Goal: Task Accomplishment & Management: Use online tool/utility

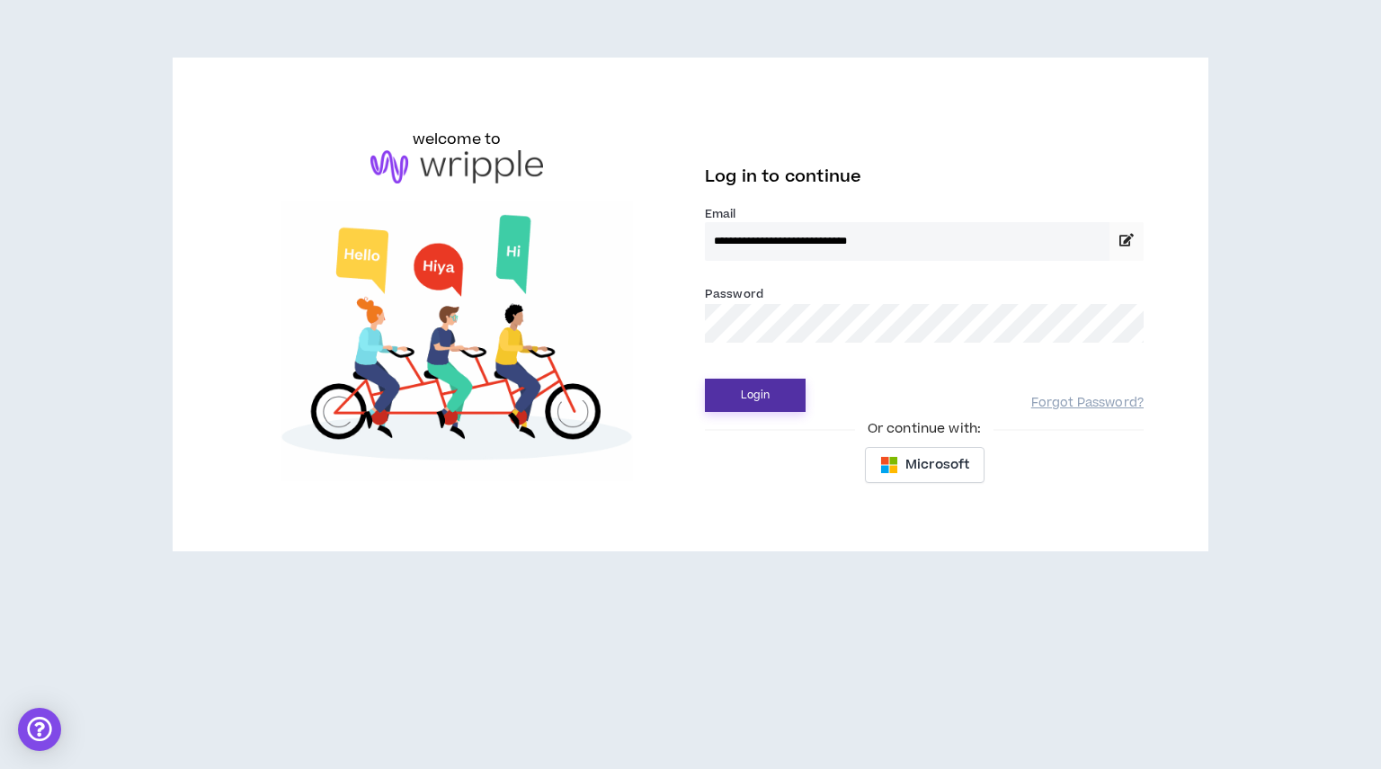
click at [731, 395] on button "Login" at bounding box center [755, 395] width 101 height 33
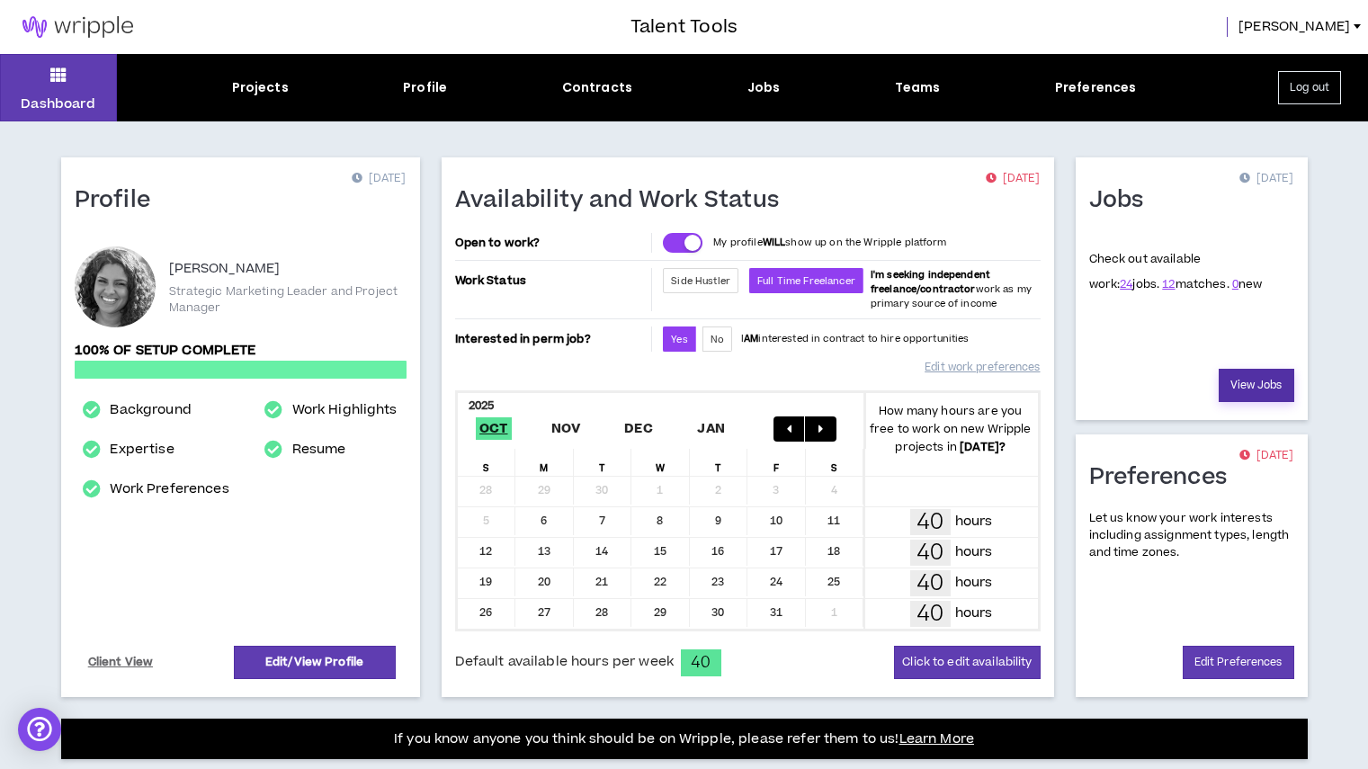
click at [1222, 385] on link "View Jobs" at bounding box center [1256, 385] width 76 height 33
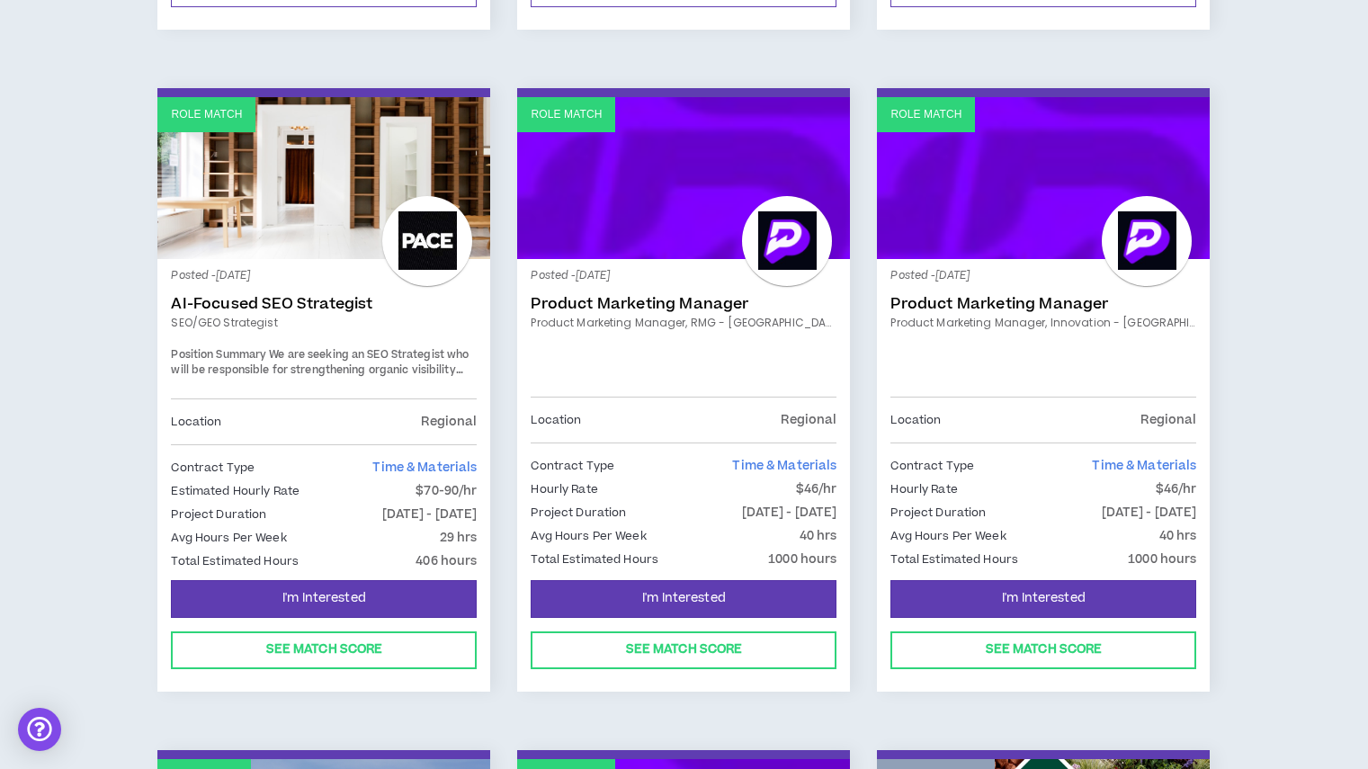
scroll to position [949, 0]
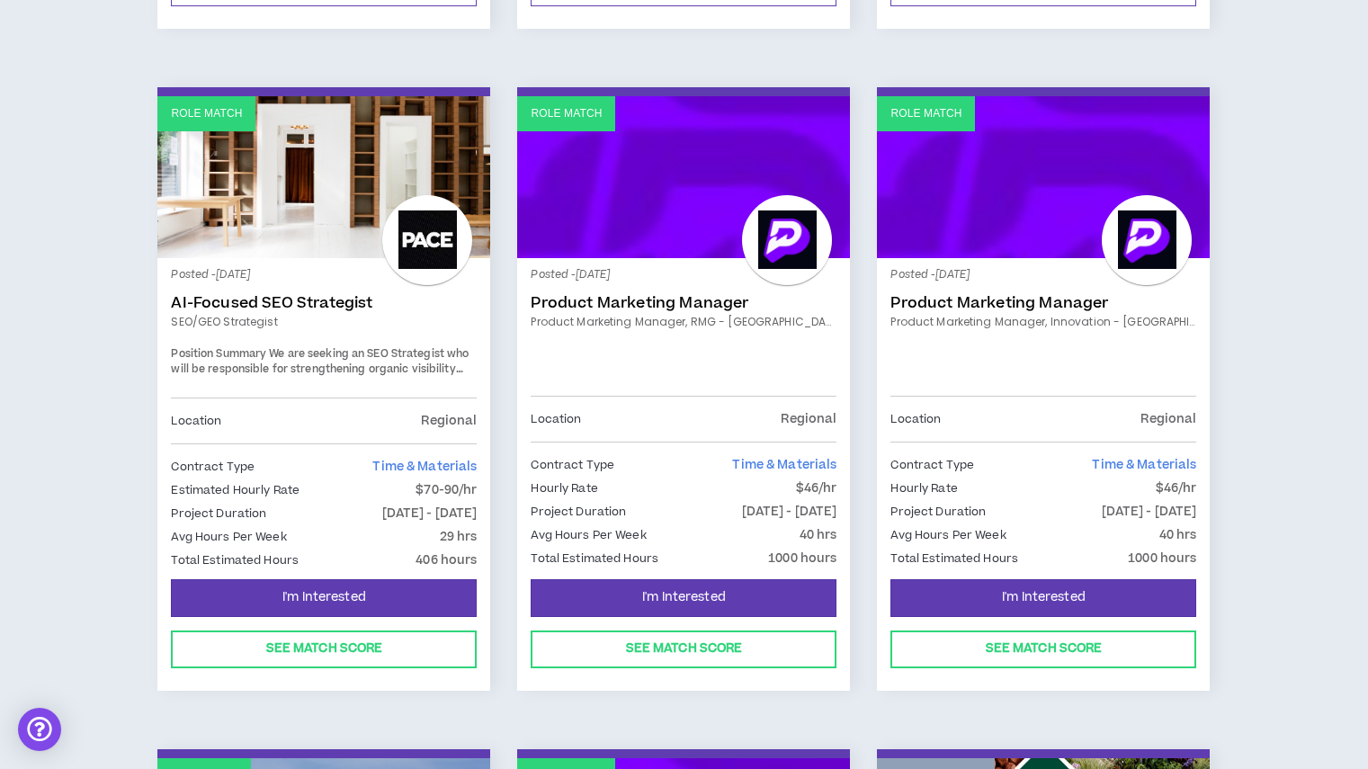
click at [641, 216] on link "Role Match" at bounding box center [683, 177] width 333 height 162
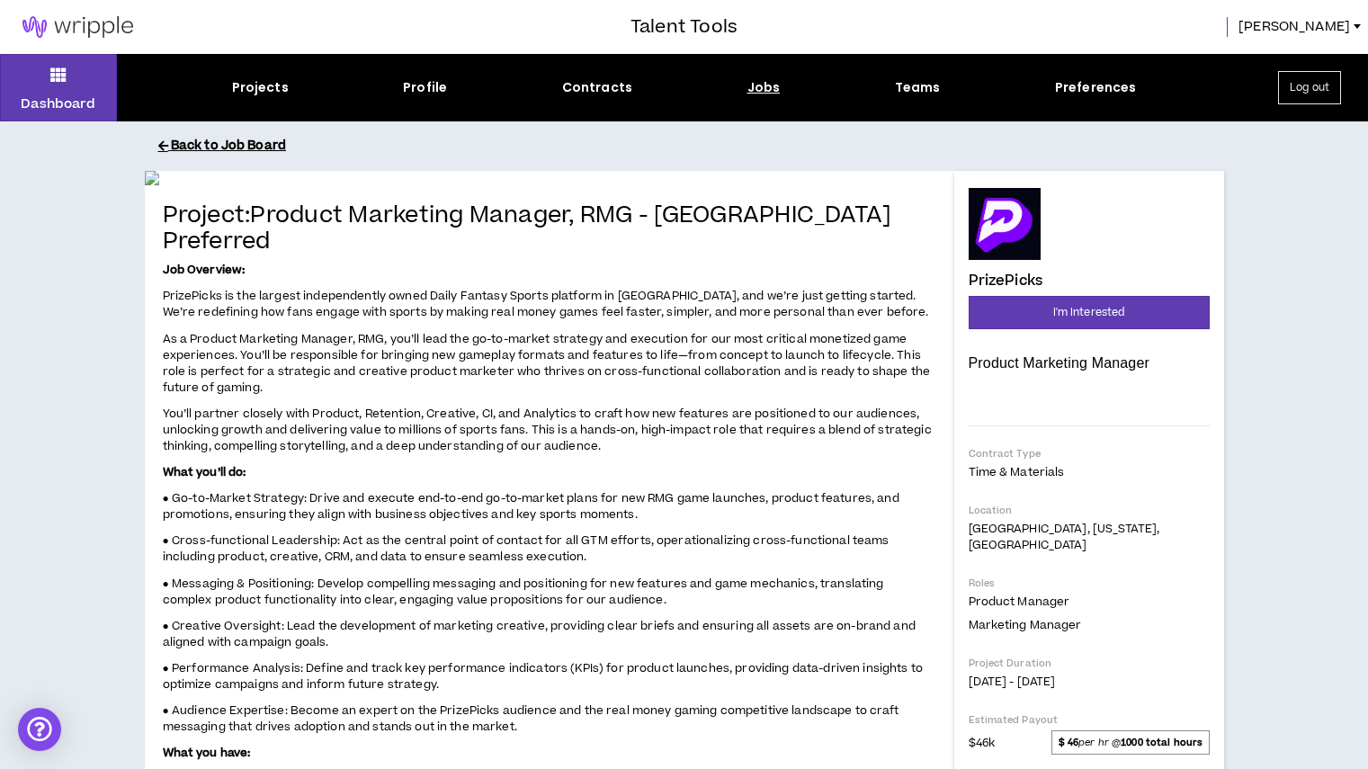
click at [219, 147] on button "Back to Job Board" at bounding box center [697, 145] width 1079 height 31
